Goal: Find specific page/section: Find specific page/section

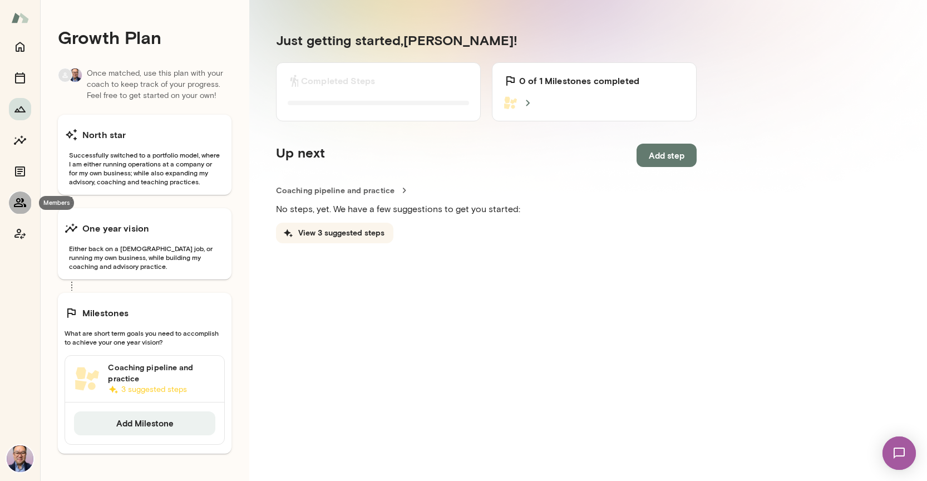
click at [22, 211] on button "Members" at bounding box center [20, 202] width 22 height 22
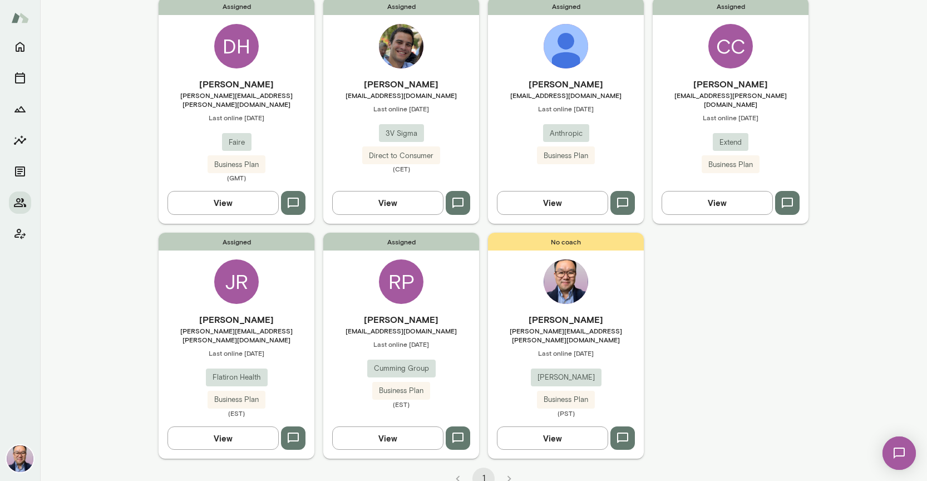
scroll to position [117, 0]
click at [397, 279] on div "RP" at bounding box center [401, 282] width 45 height 45
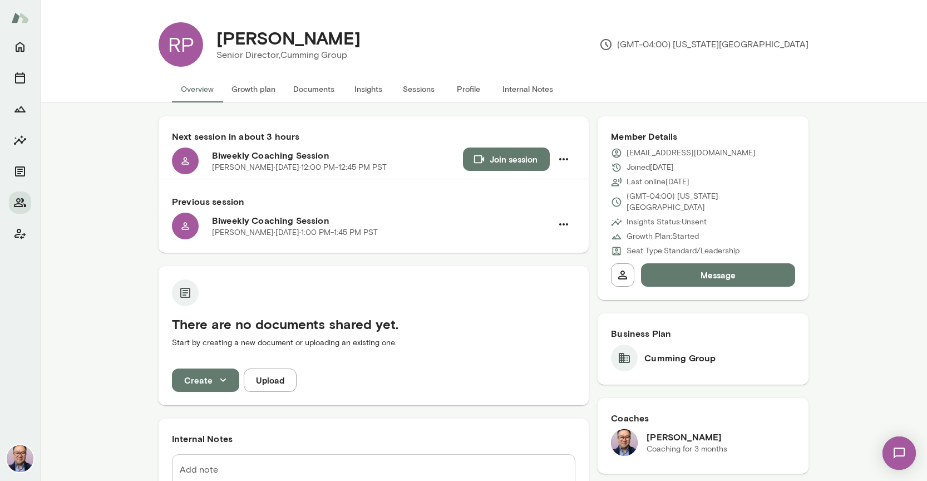
scroll to position [2, 0]
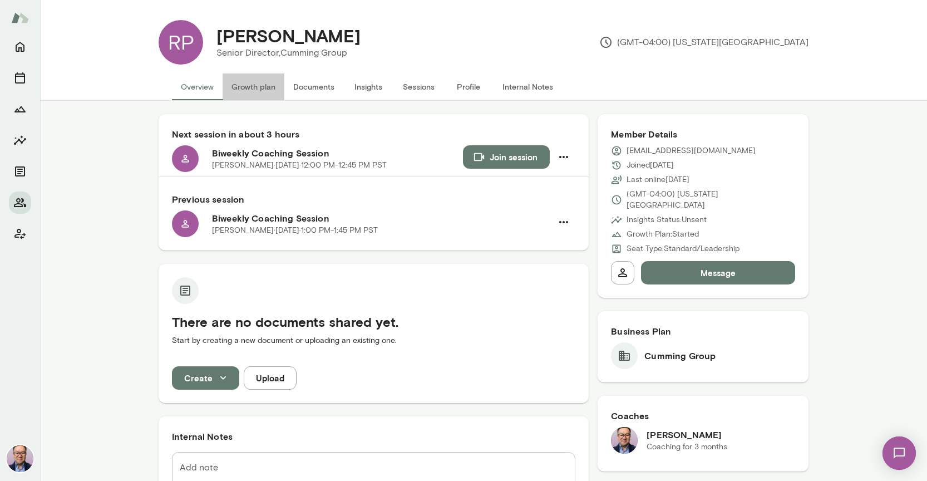
click at [271, 87] on button "Growth plan" at bounding box center [254, 86] width 62 height 27
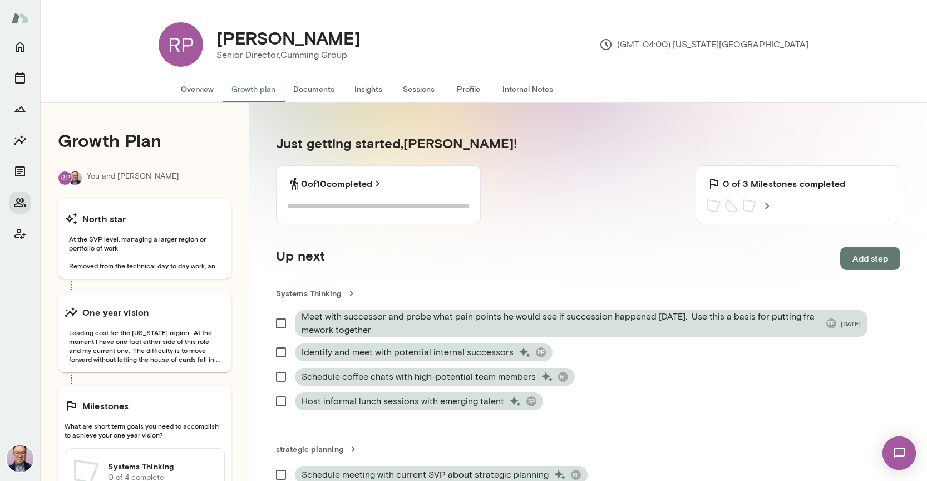
click at [552, 88] on button "Internal Notes" at bounding box center [528, 89] width 68 height 27
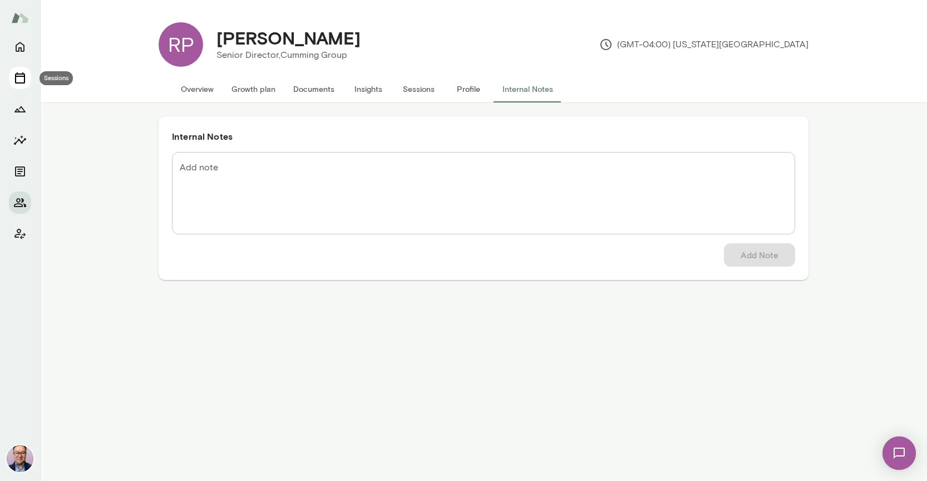
scroll to position [0, 1]
click at [24, 73] on icon "Sessions" at bounding box center [20, 77] width 10 height 11
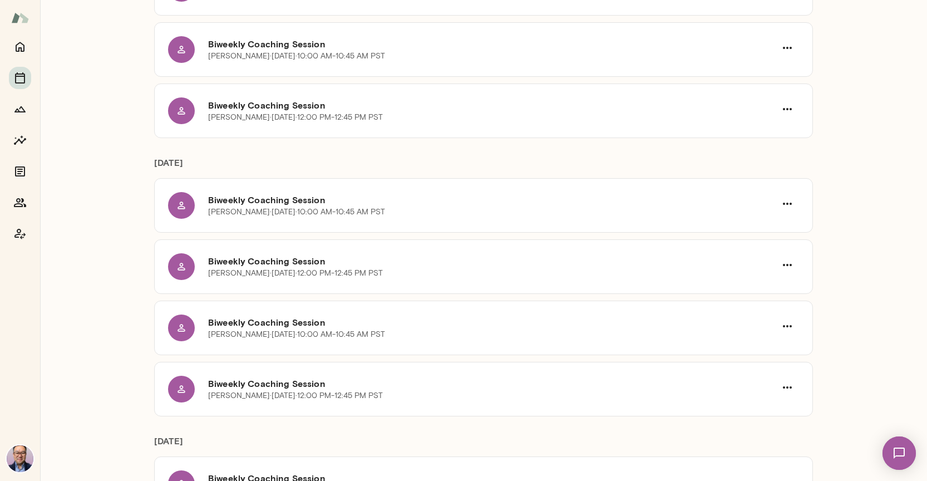
scroll to position [337, 0]
